Goal: Task Accomplishment & Management: Use online tool/utility

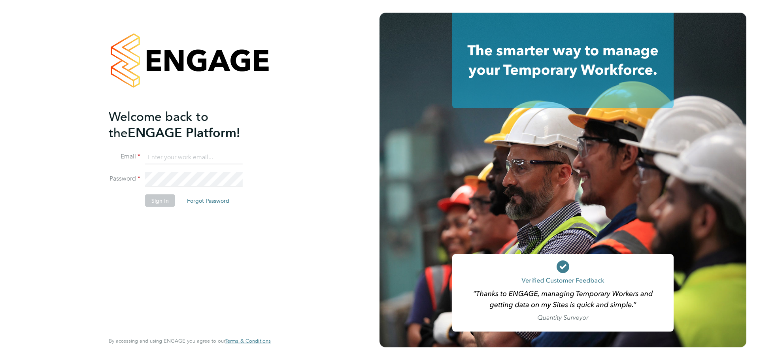
click at [180, 154] on input at bounding box center [194, 157] width 98 height 14
type input "[PERSON_NAME][EMAIL_ADDRESS][PERSON_NAME][DOMAIN_NAME]"
click at [153, 198] on button "Sign In" at bounding box center [160, 200] width 30 height 13
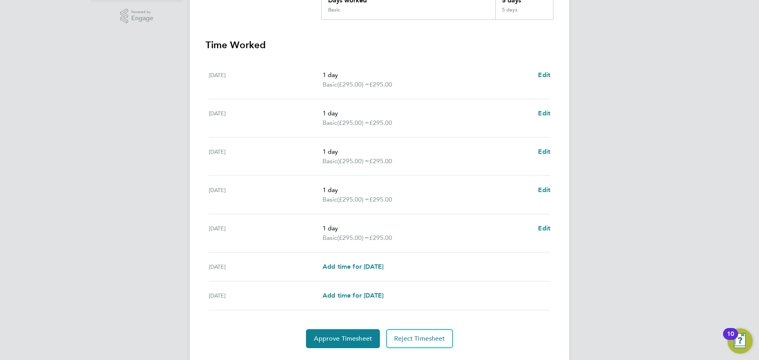
scroll to position [217, 0]
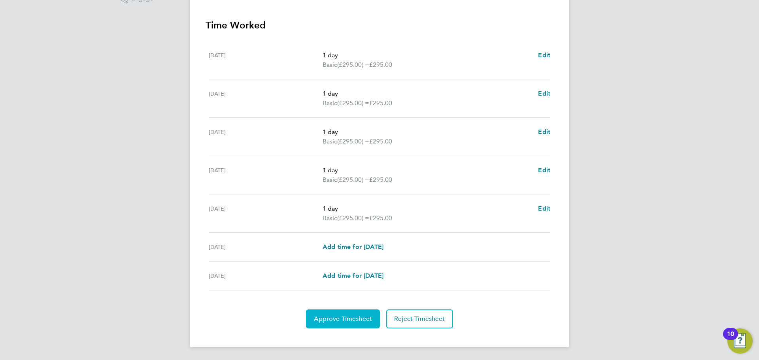
click at [375, 318] on button "Approve Timesheet" at bounding box center [343, 318] width 74 height 19
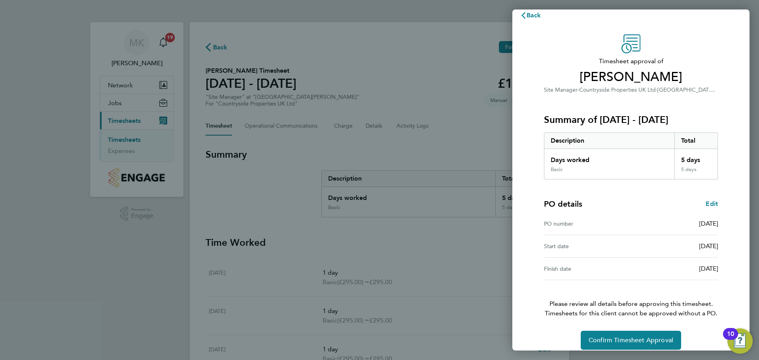
scroll to position [19, 0]
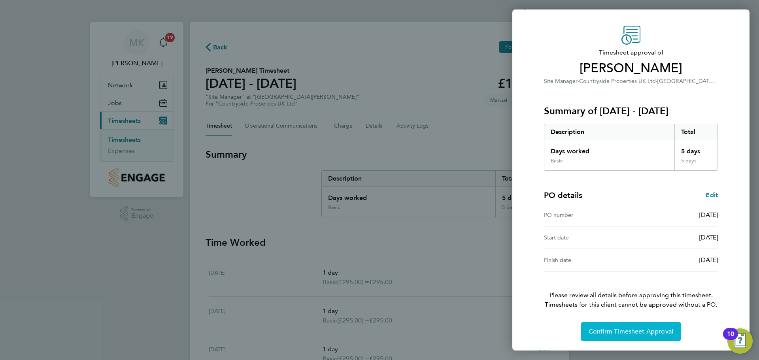
click at [635, 329] on span "Confirm Timesheet Approval" at bounding box center [630, 332] width 85 height 8
